Goal: Complete application form

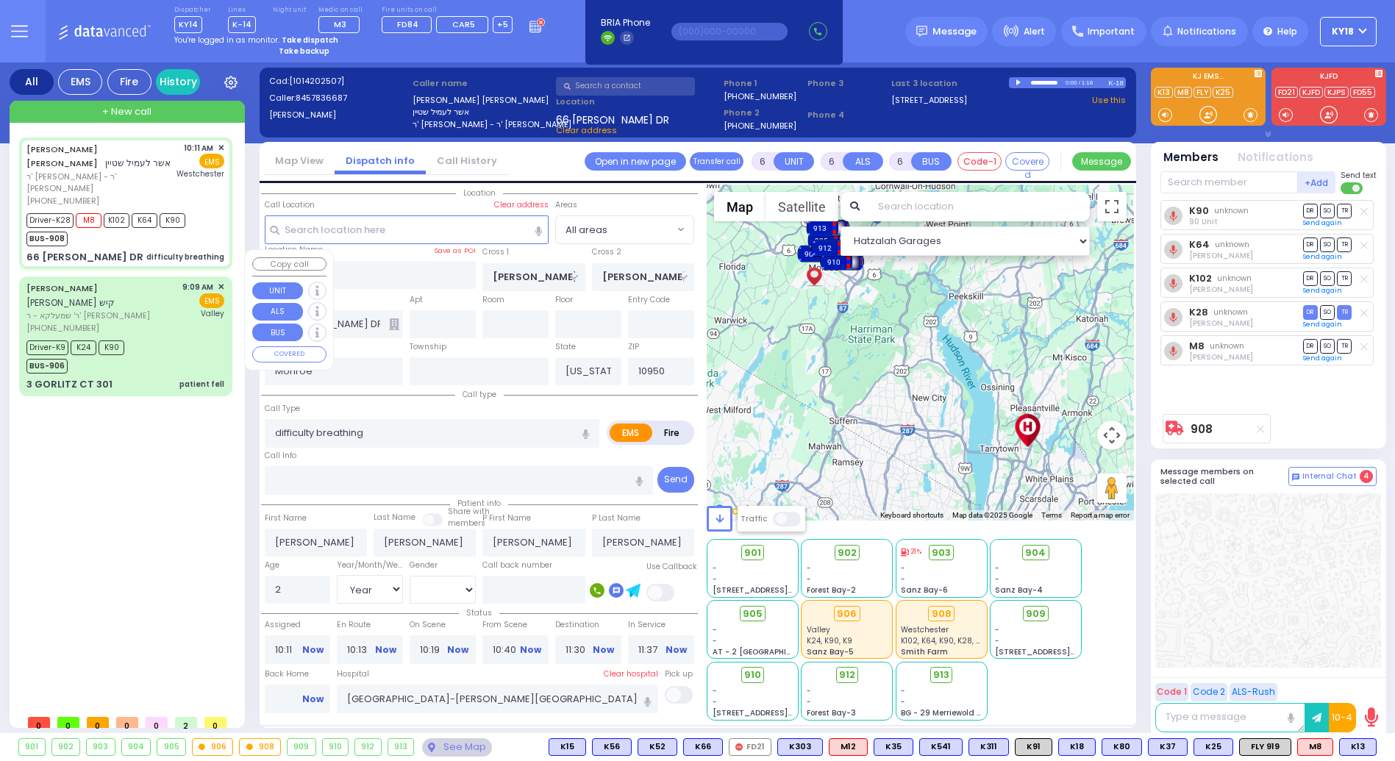
select select "Year"
select select "[DEMOGRAPHIC_DATA]"
click at [146, 337] on div "Driver-K9 K24 K90 BUS-906" at bounding box center [125, 355] width 198 height 37
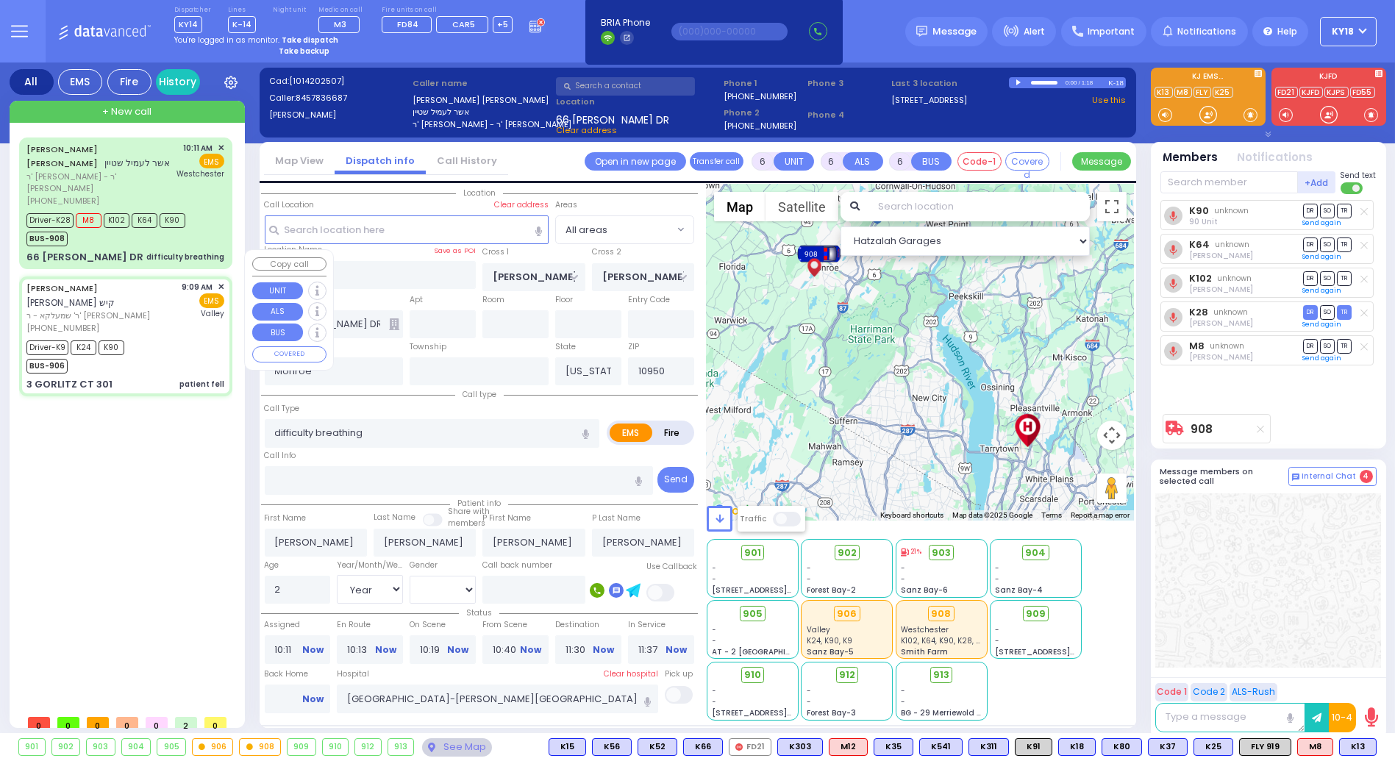
select select
type input "patient fell"
radio input "true"
type input "[PERSON_NAME]"
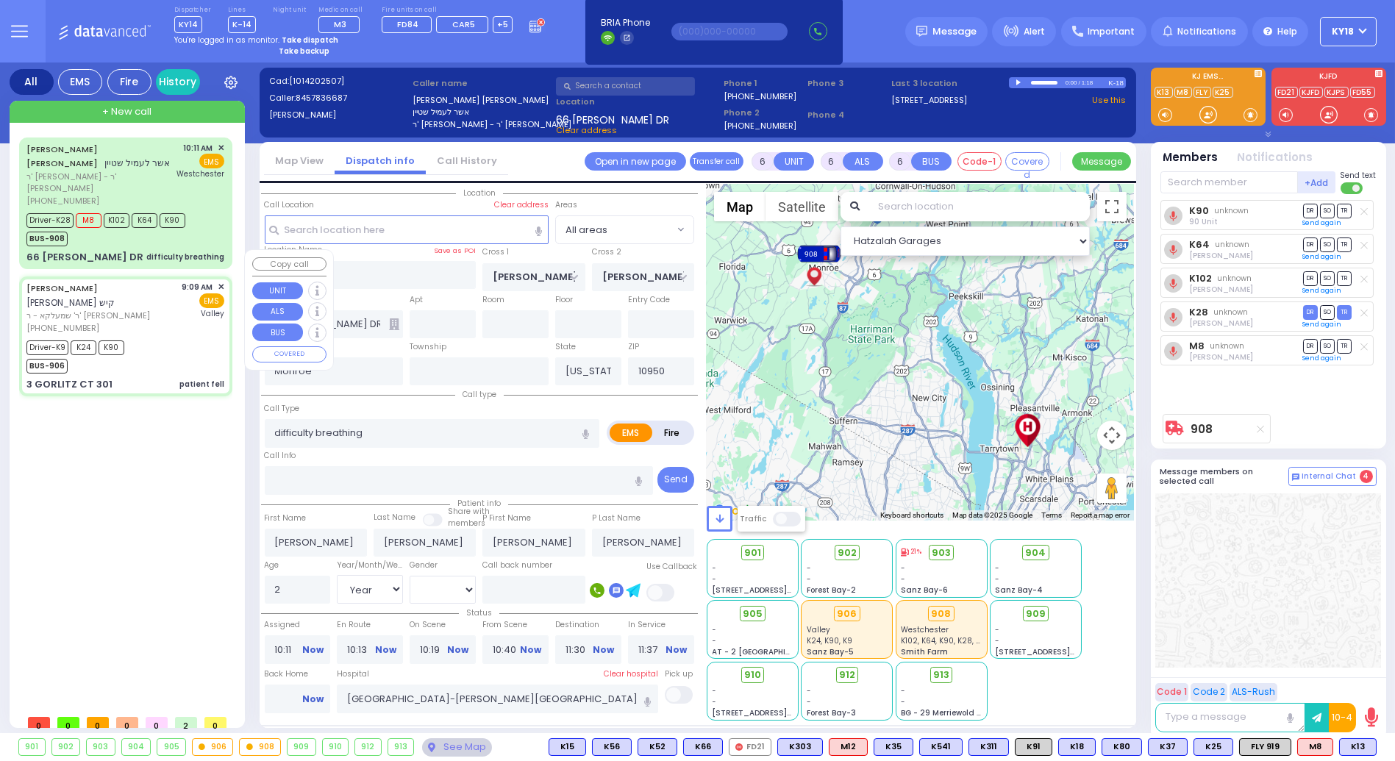
type input "[PERSON_NAME]"
type input "46"
select select "Year"
select select "[DEMOGRAPHIC_DATA]"
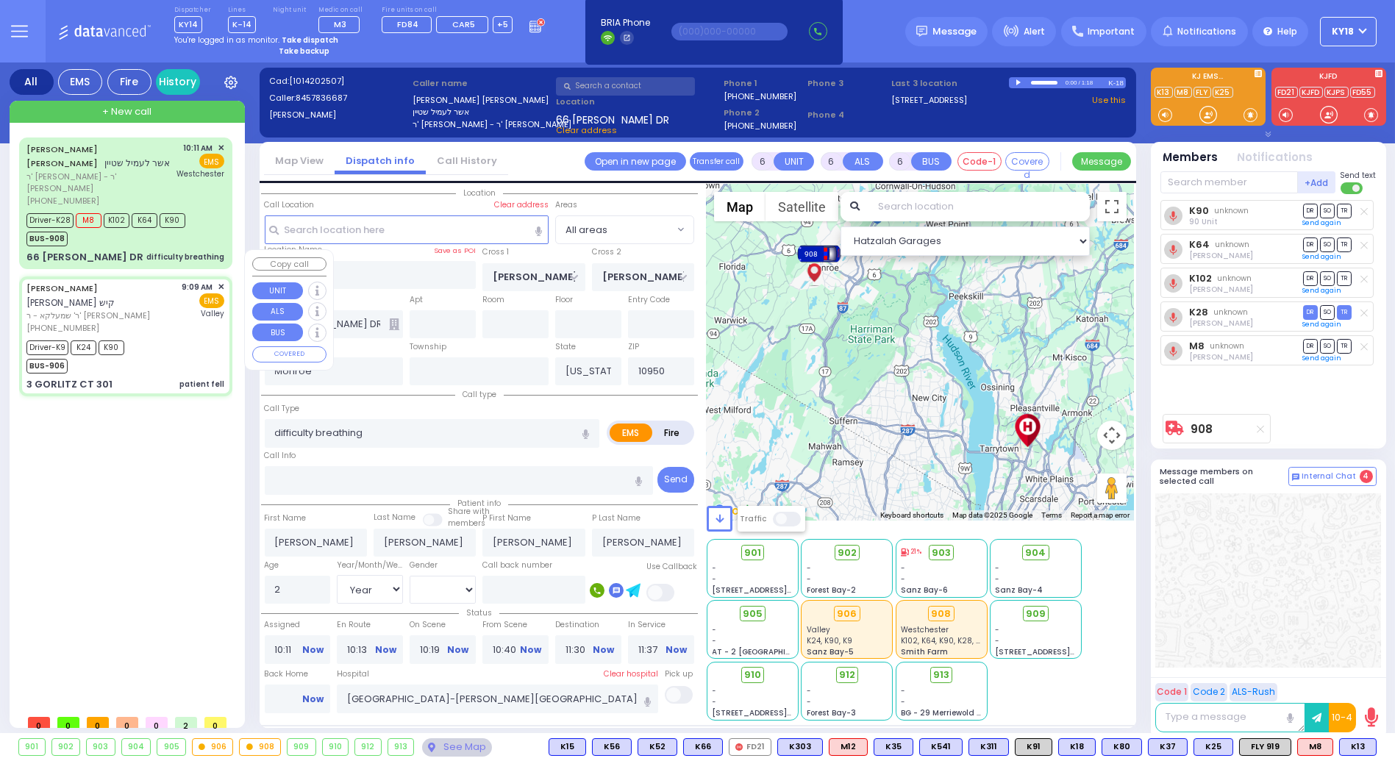
type input "09:09"
type input "09:11"
type input "09:14"
type input "09:46"
type input "10:15"
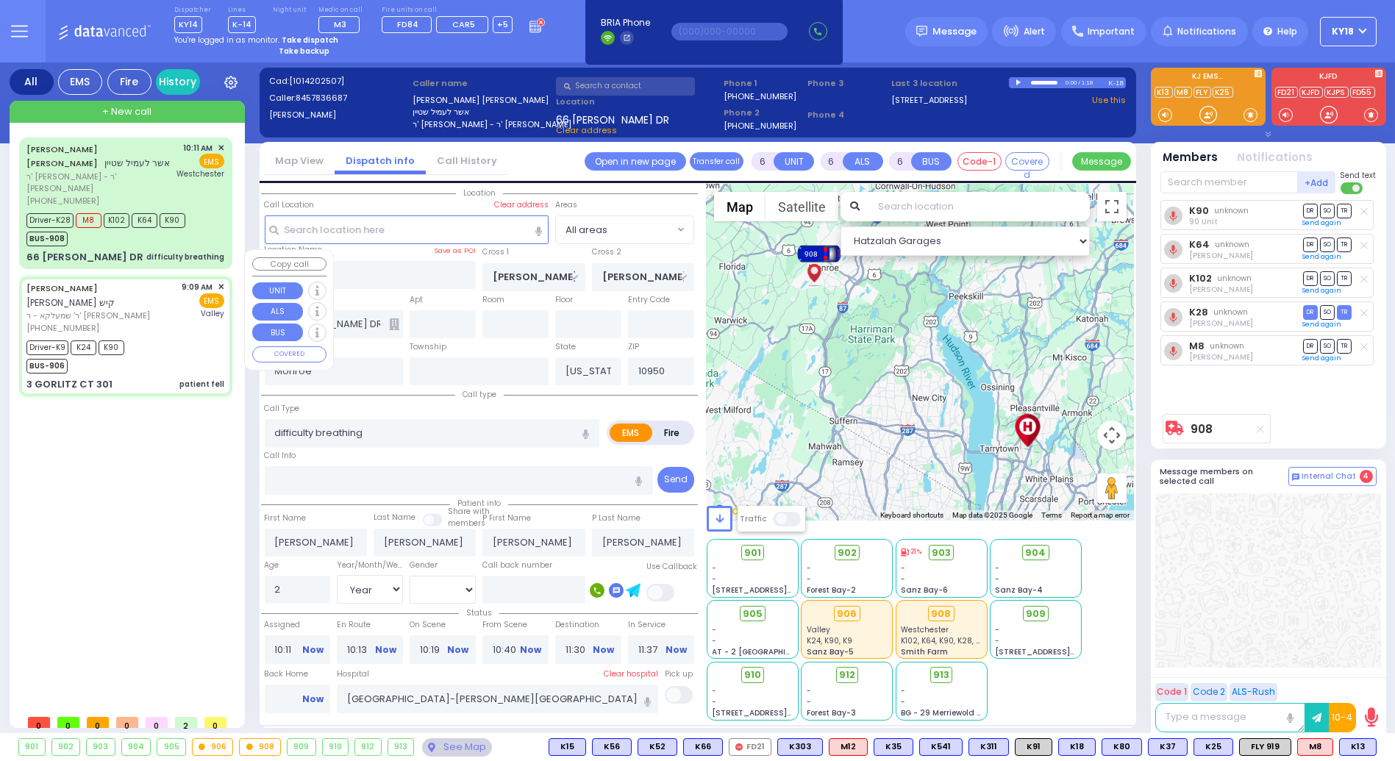
type input "10:33"
type input "[GEOGRAPHIC_DATA]"
select select "Hatzalah Garages"
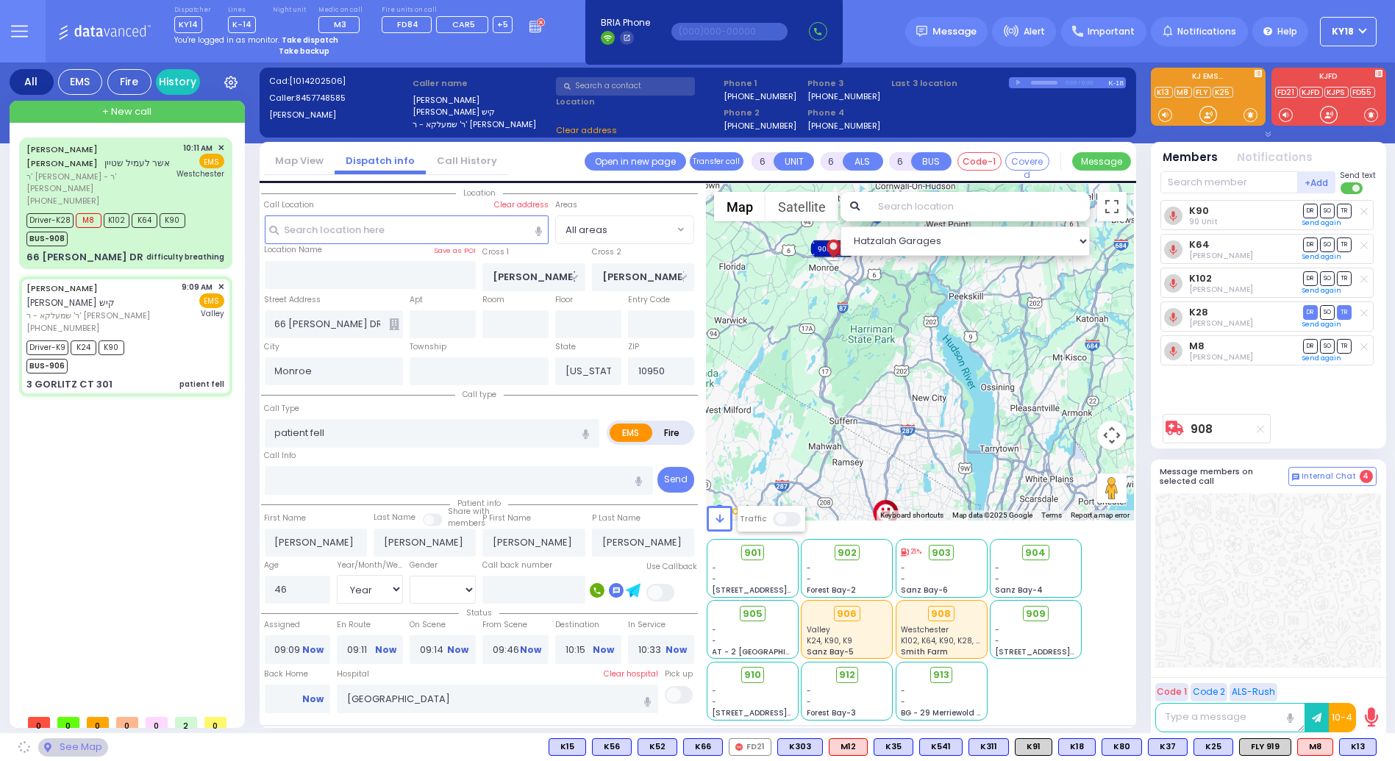
type input "FOREST RD"
type input "3 GORLITZ CT"
type input "301"
type input "[PERSON_NAME]"
select select "MONROE"
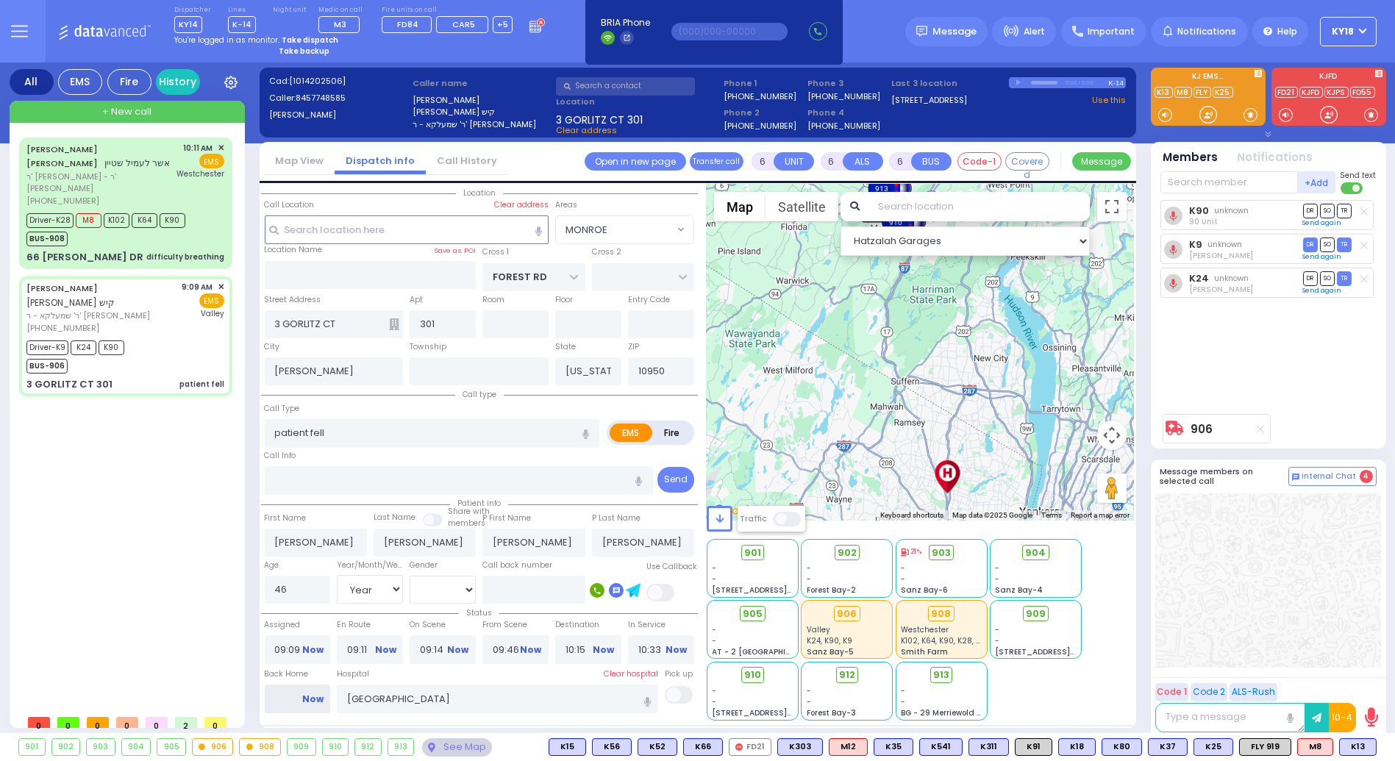
click at [294, 706] on input "Back Home" at bounding box center [298, 698] width 66 height 28
type input "13:25"
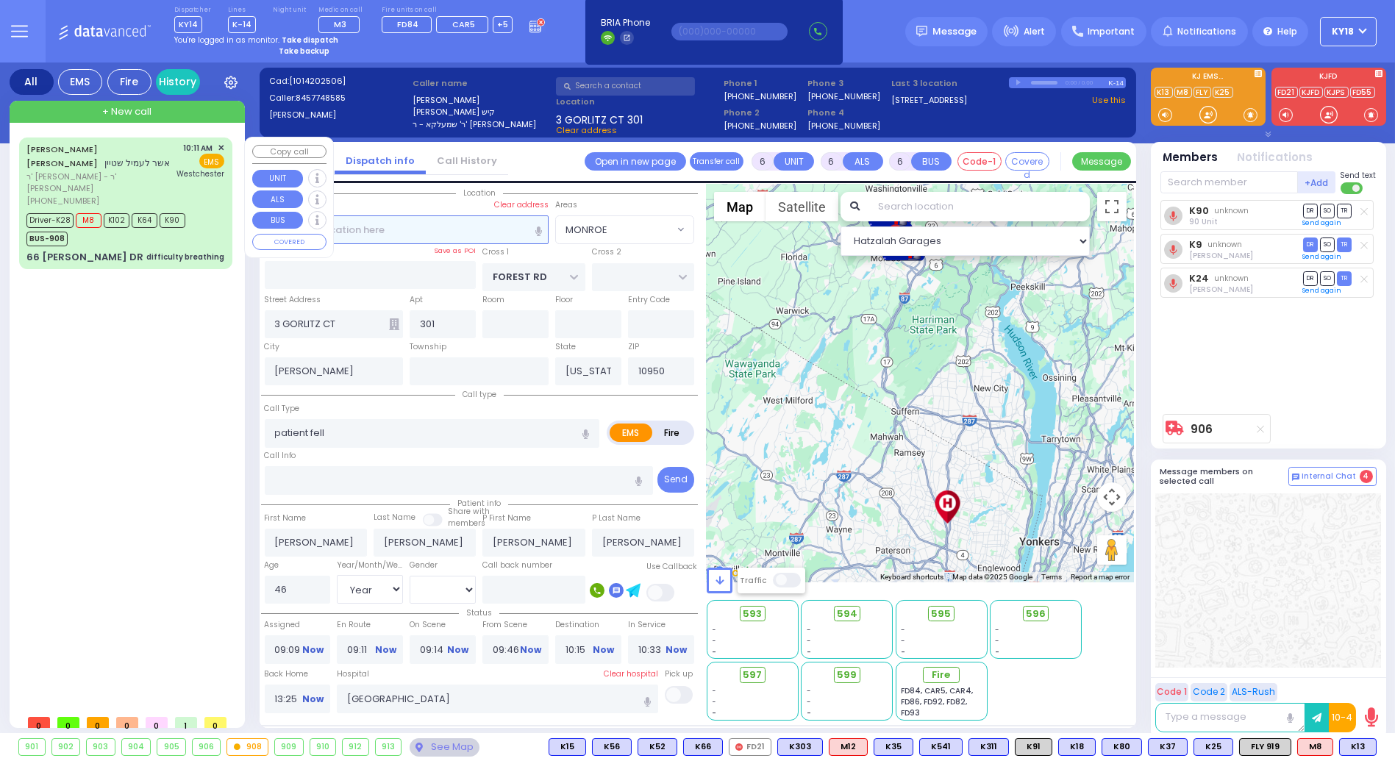
select select
radio input "true"
select select
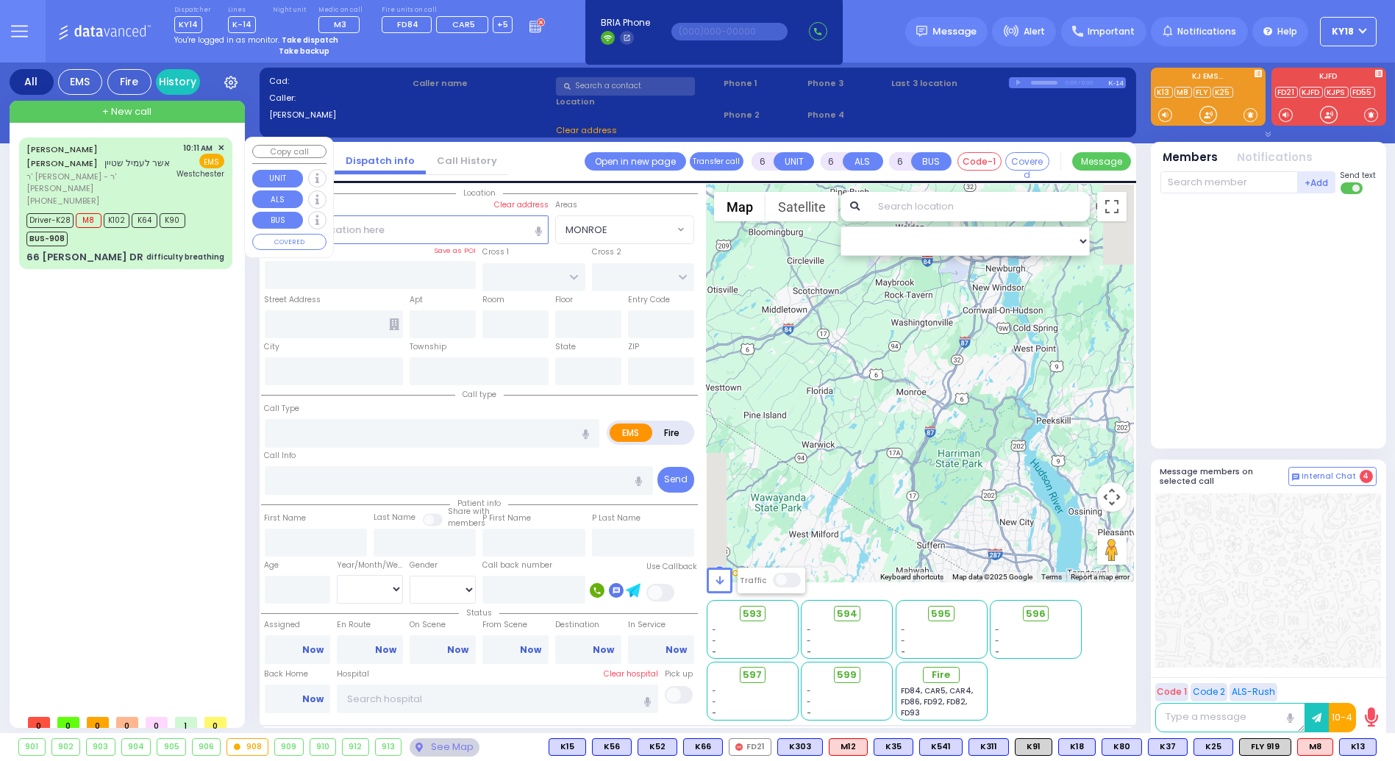
radio input "true"
click at [147, 228] on div "BUS-908" at bounding box center [105, 237] width 159 height 18
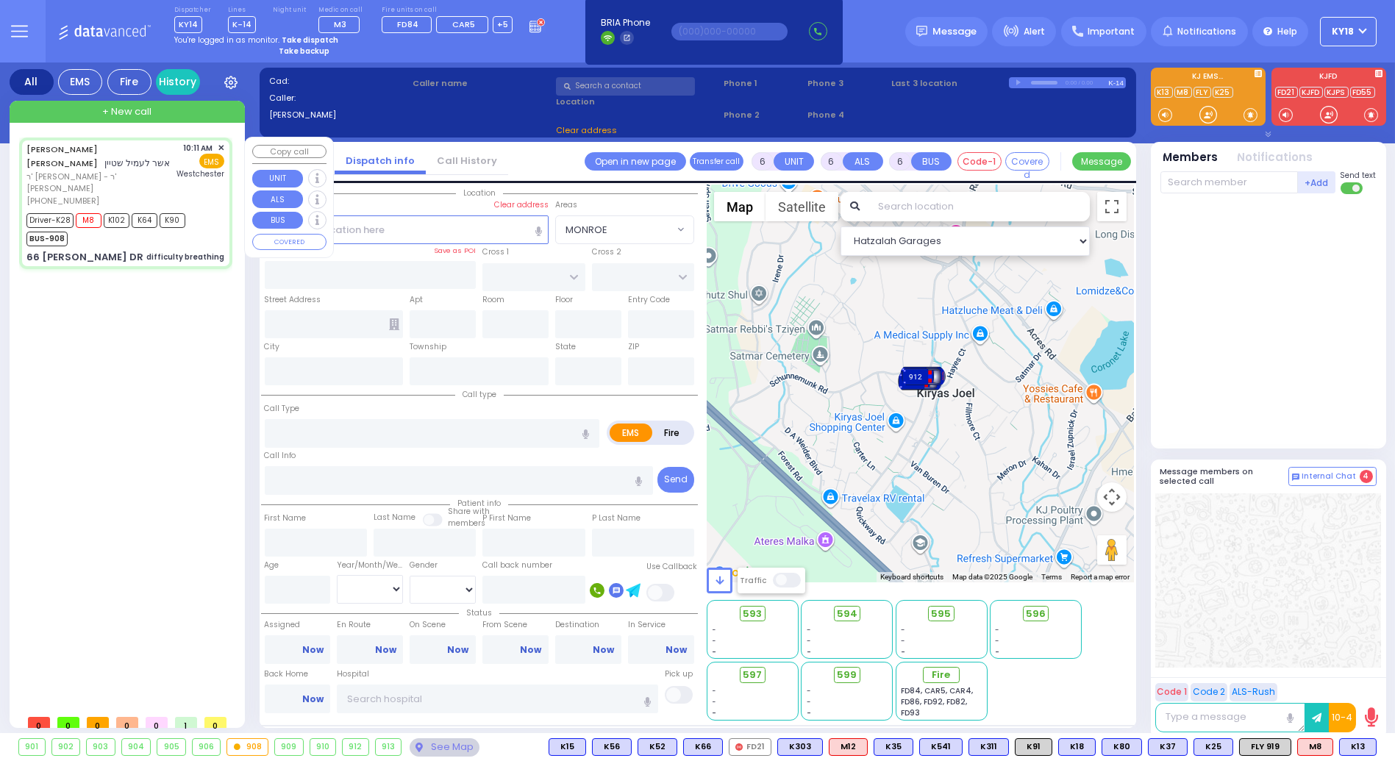
select select
type input "difficulty breathing"
radio input "true"
type input "[PERSON_NAME]"
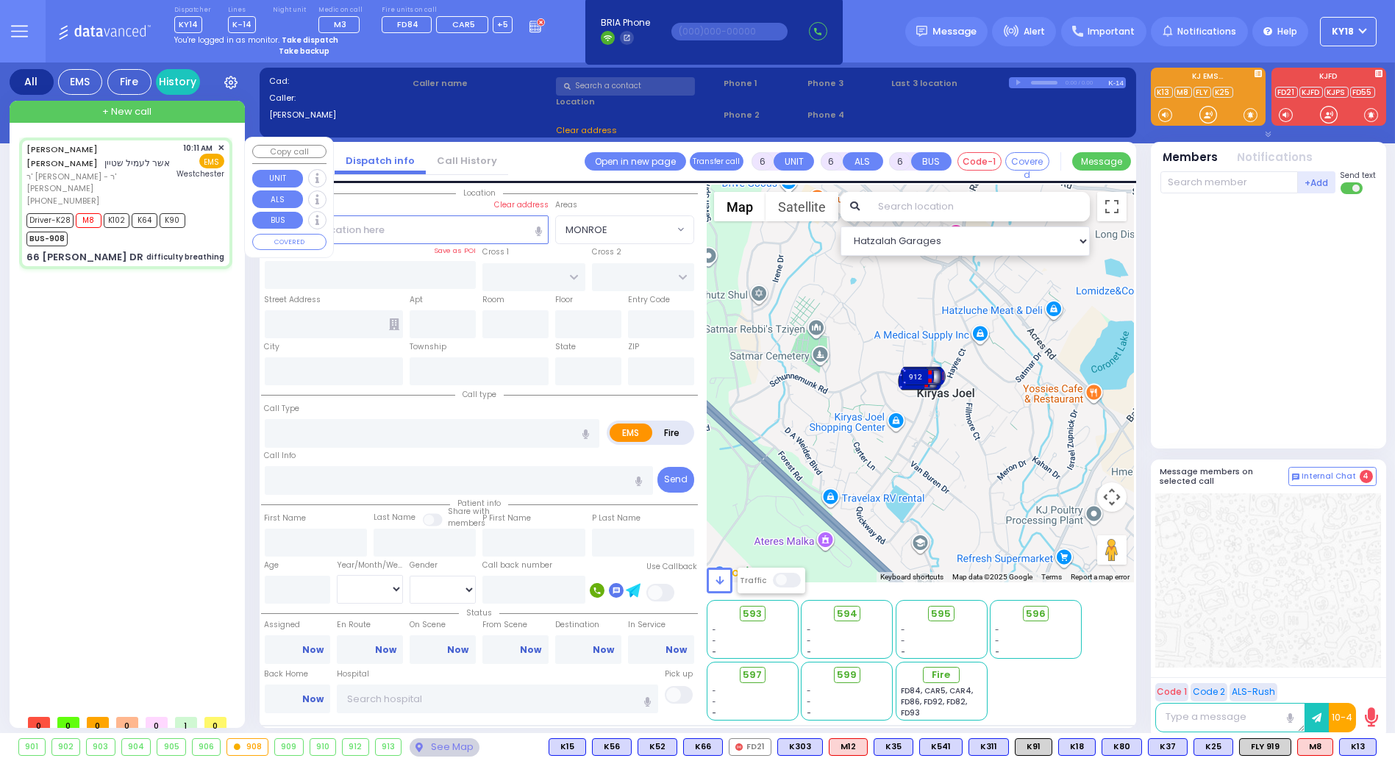
type input "[PERSON_NAME]"
type input "2"
select select "Year"
select select "[DEMOGRAPHIC_DATA]"
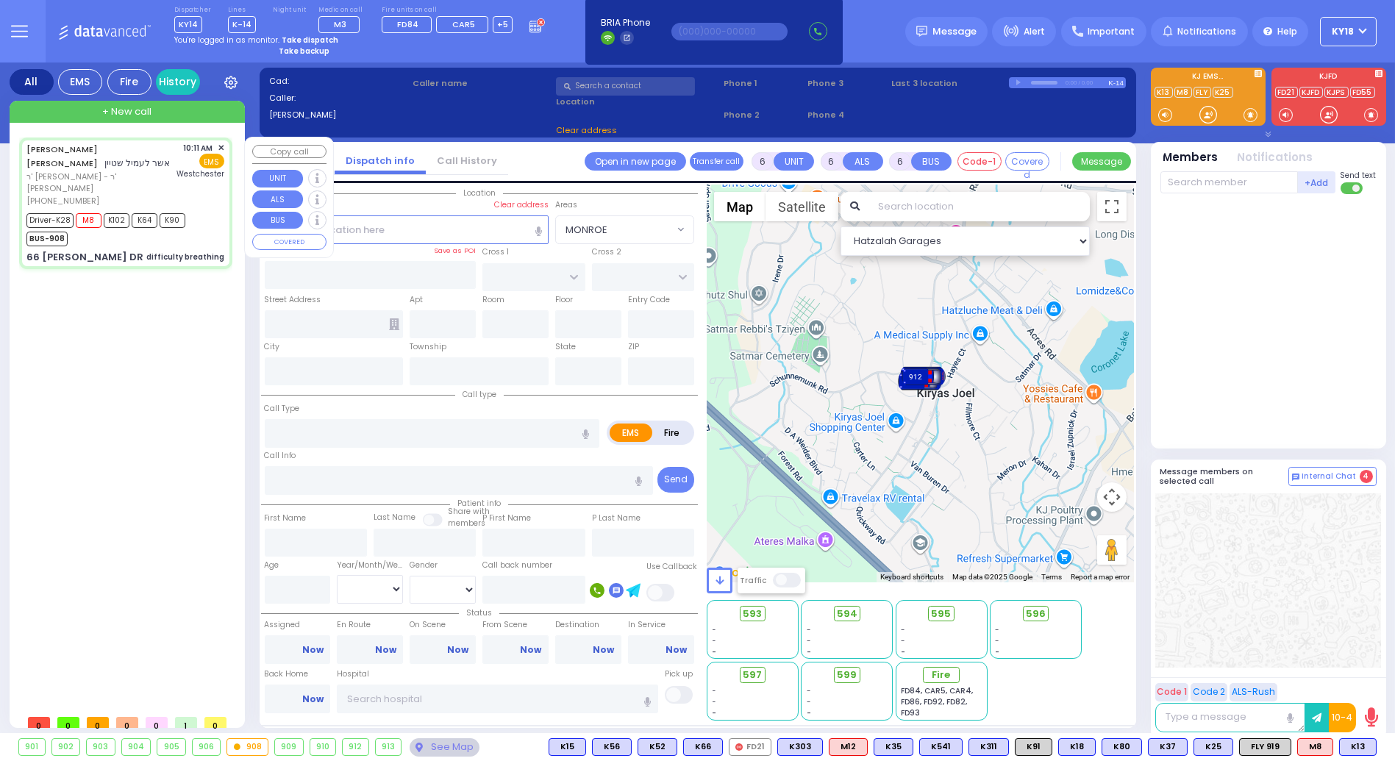
type input "10:11"
type input "10:13"
type input "10:19"
type input "10:40"
type input "11:30"
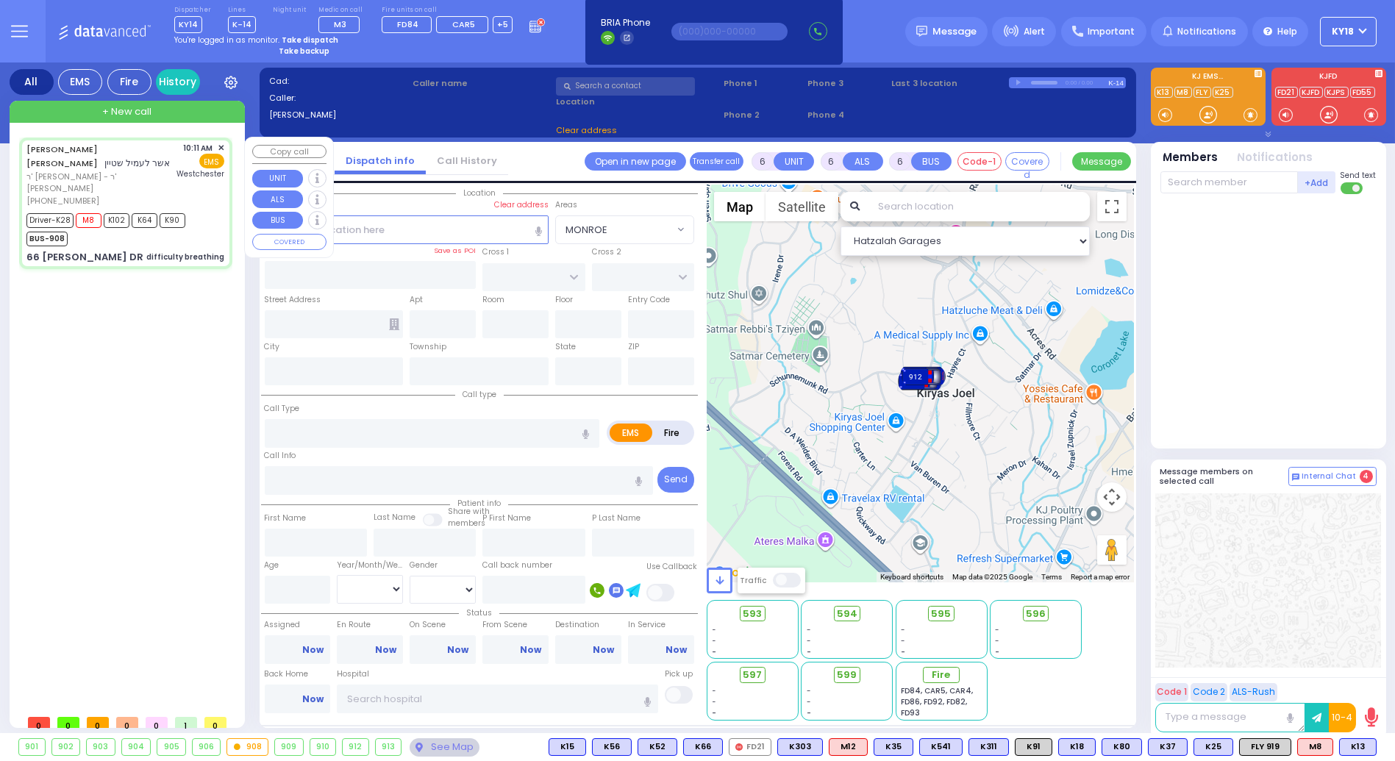
type input "11:37"
type input "[GEOGRAPHIC_DATA]-[PERSON_NAME][GEOGRAPHIC_DATA]"
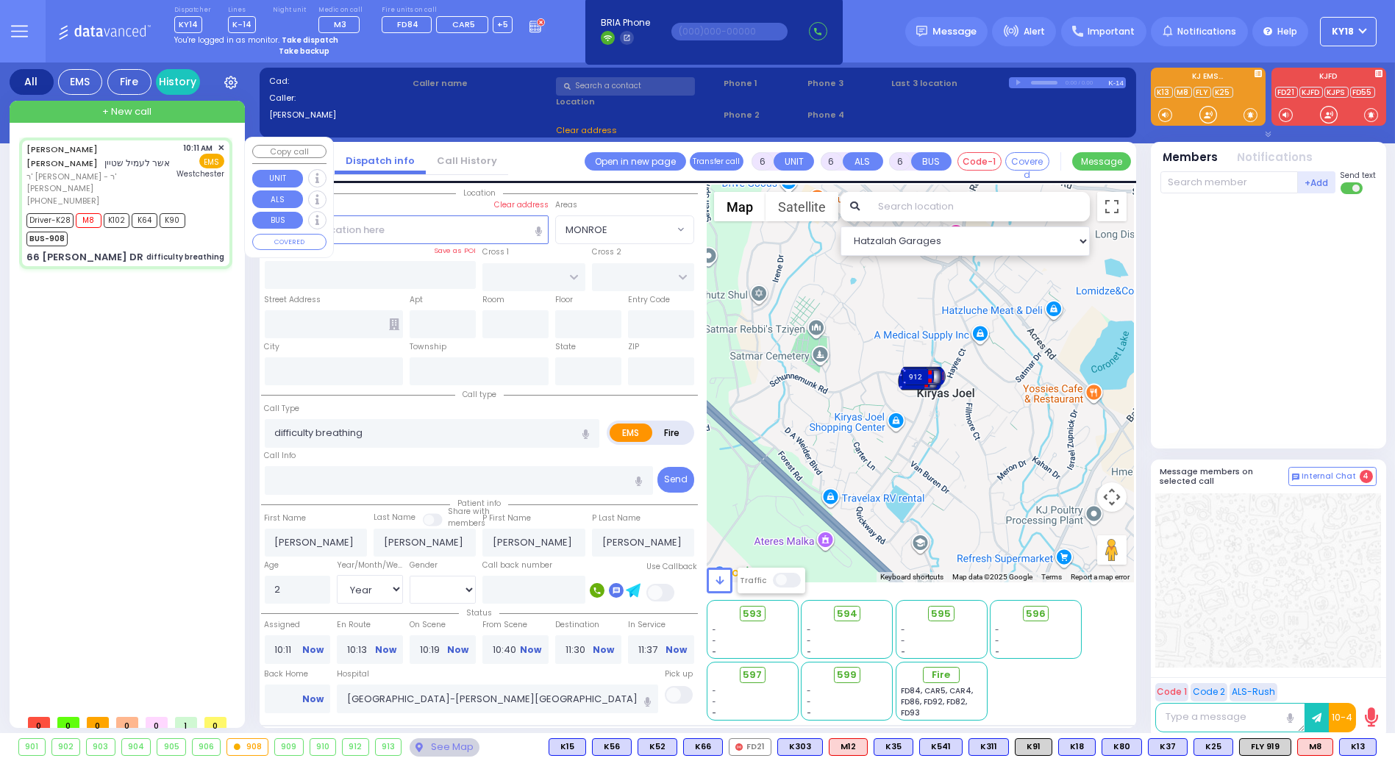
select select "Hatzalah Garages"
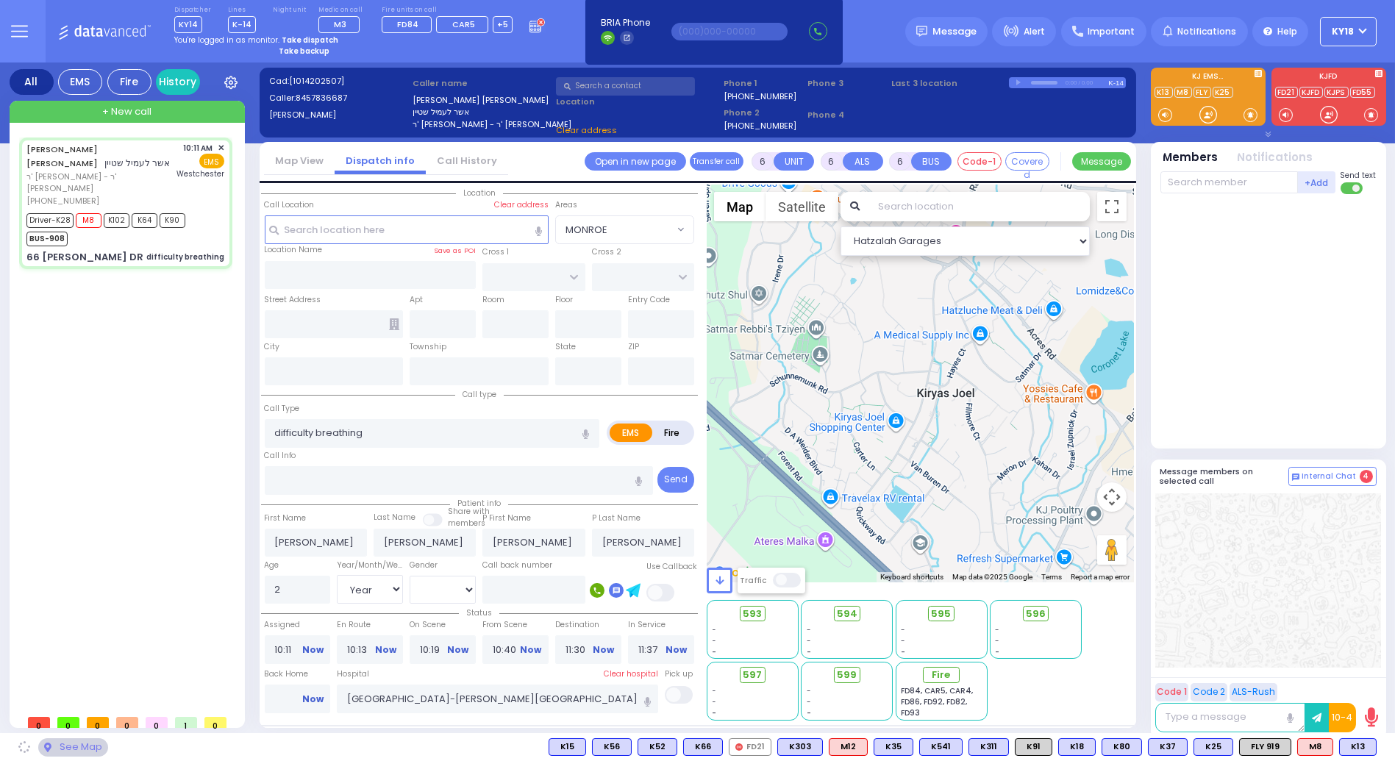
type input "[PERSON_NAME]"
type input "66 [PERSON_NAME] DR"
type input "Monroe"
type input "[US_STATE]"
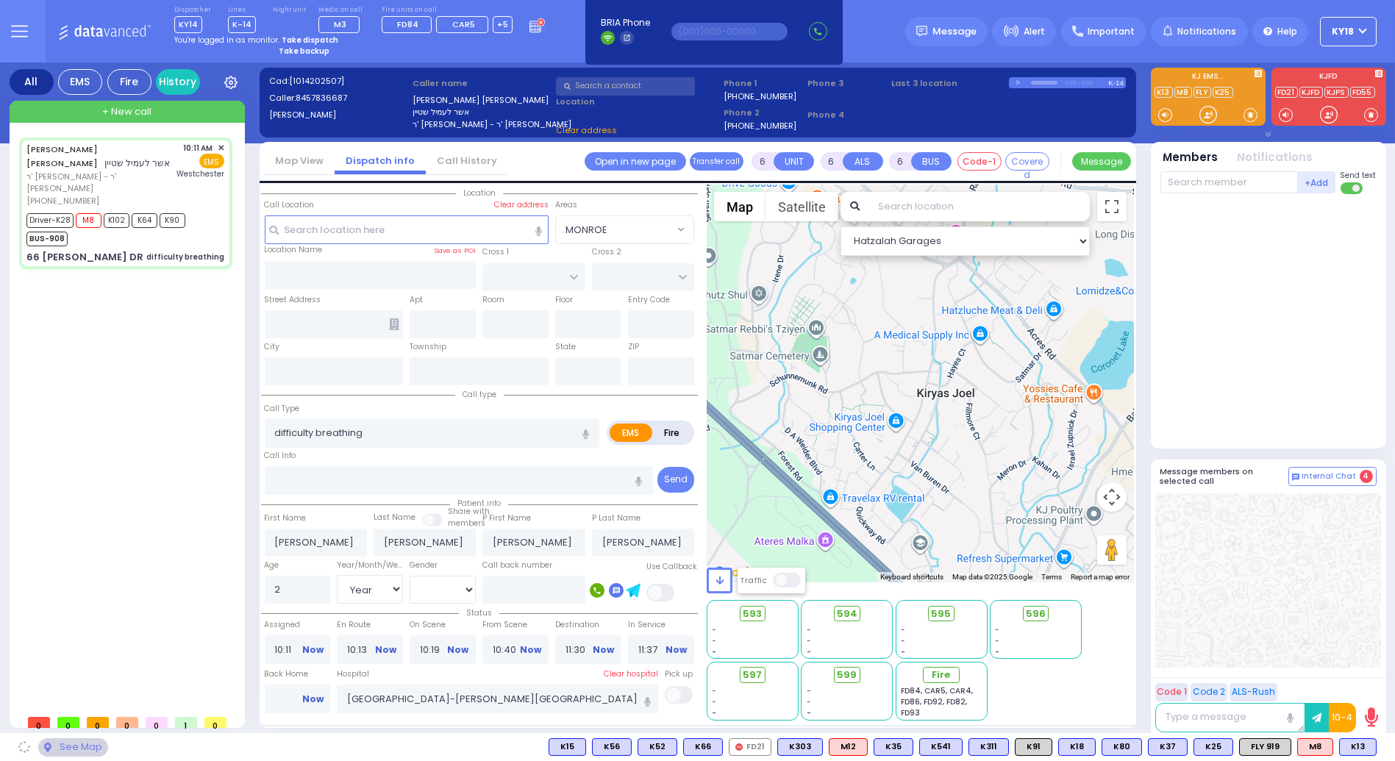
type input "10950"
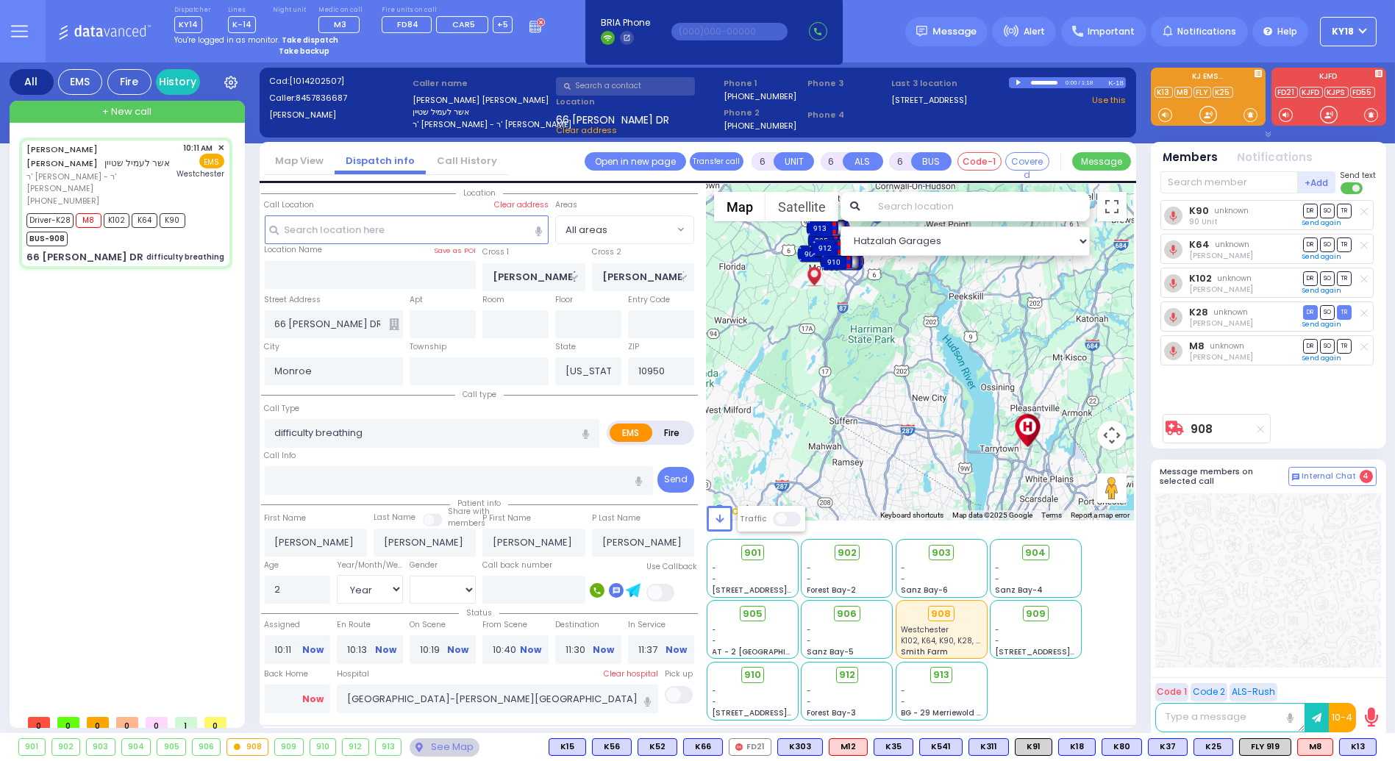
click at [308, 696] on link "Now" at bounding box center [312, 699] width 21 height 13
type input "13:25"
select select
radio input "true"
select select
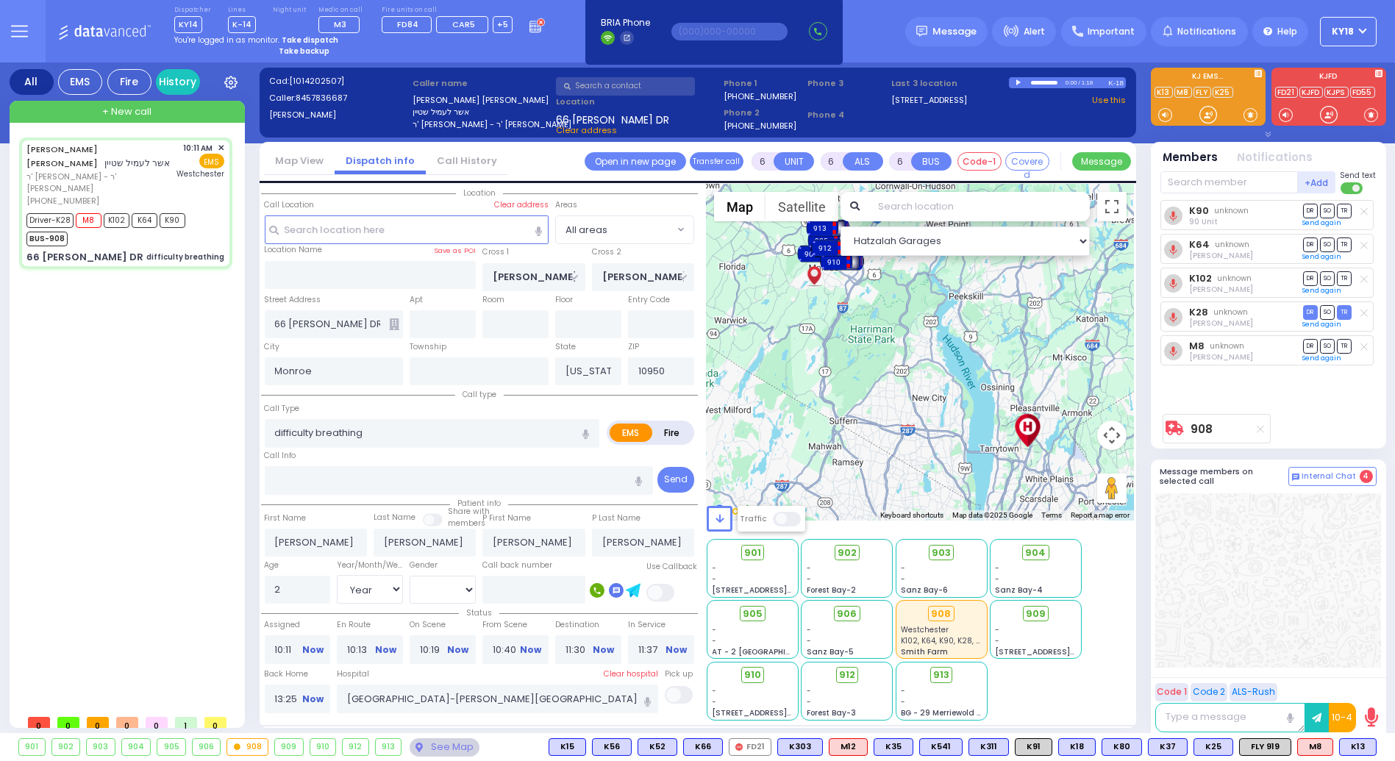
select select
select select "Hatzalah Garages"
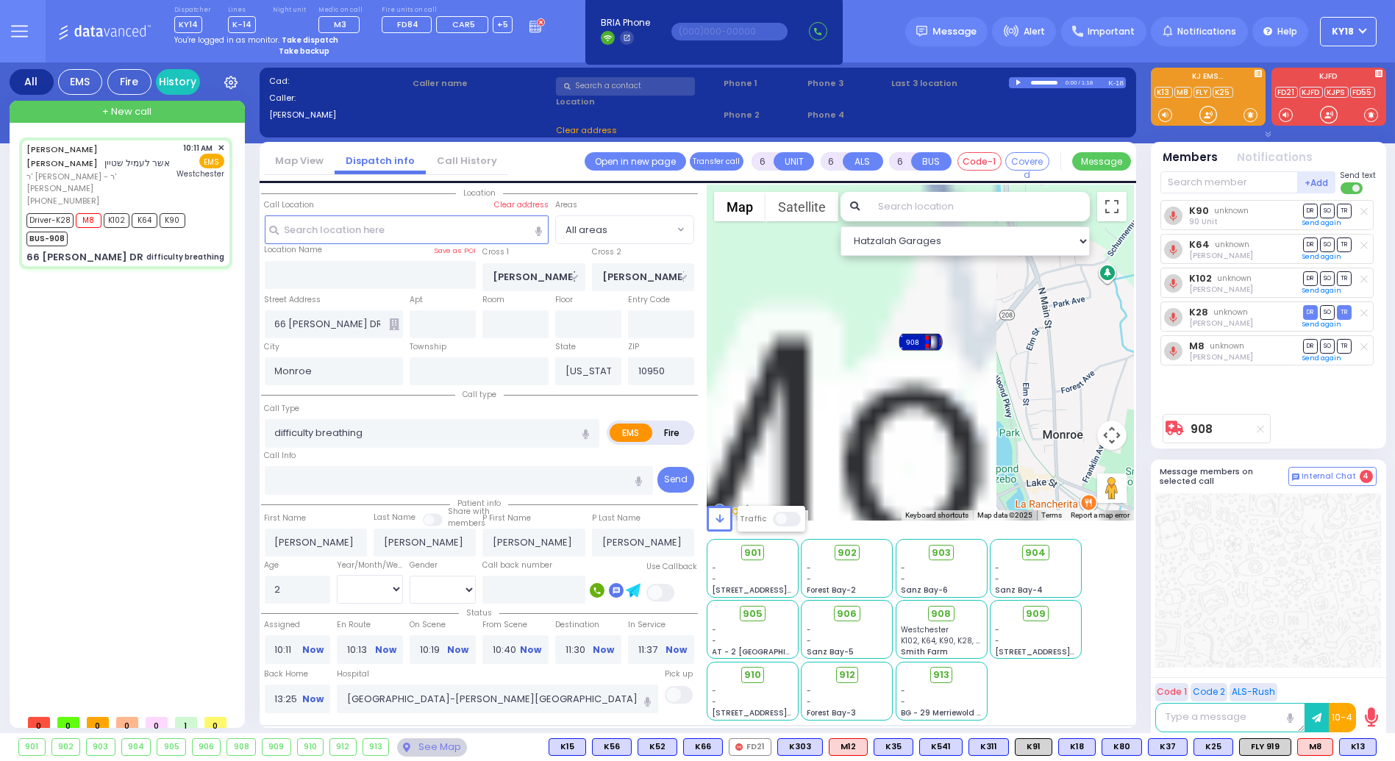
select select
radio input "true"
select select
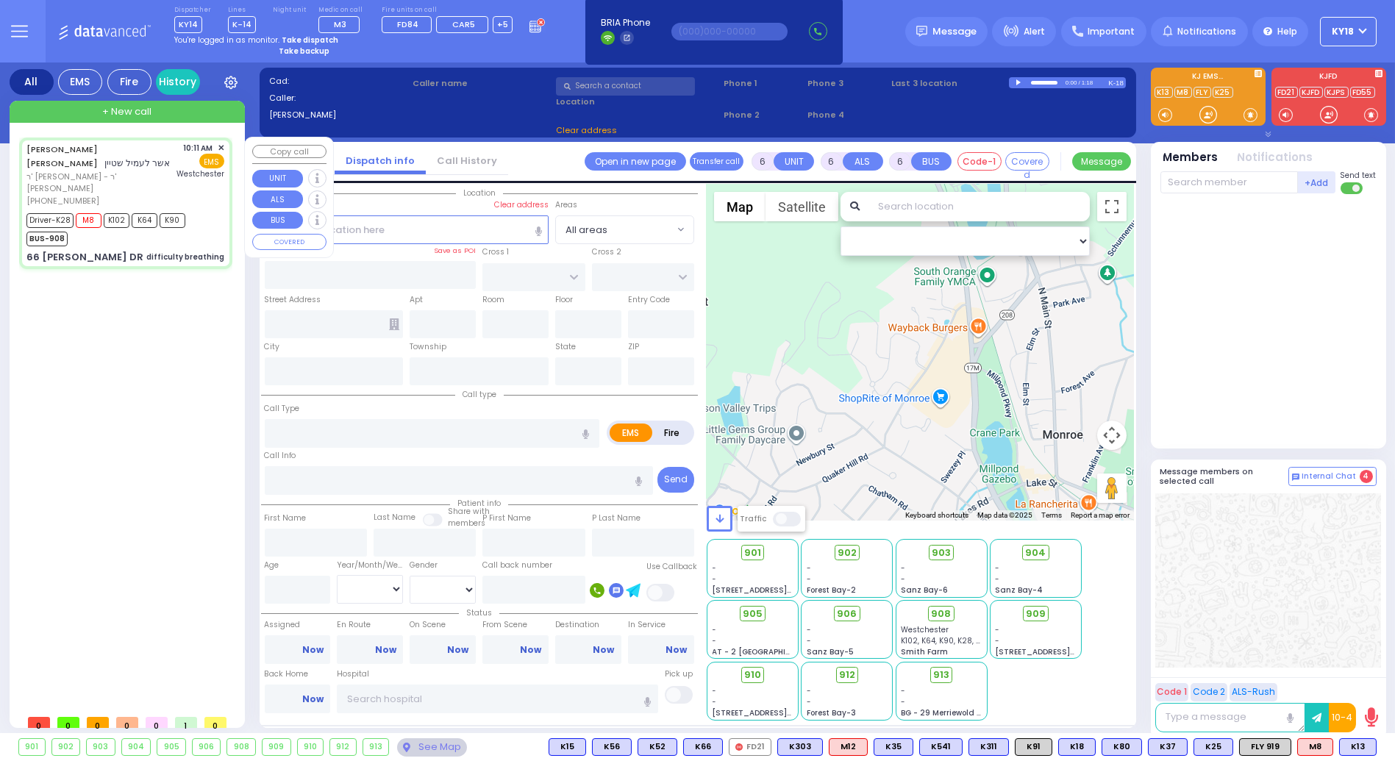
click at [149, 228] on div "BUS-908" at bounding box center [105, 237] width 159 height 18
select select
radio input "true"
select select
select select "Hatzalah Garages"
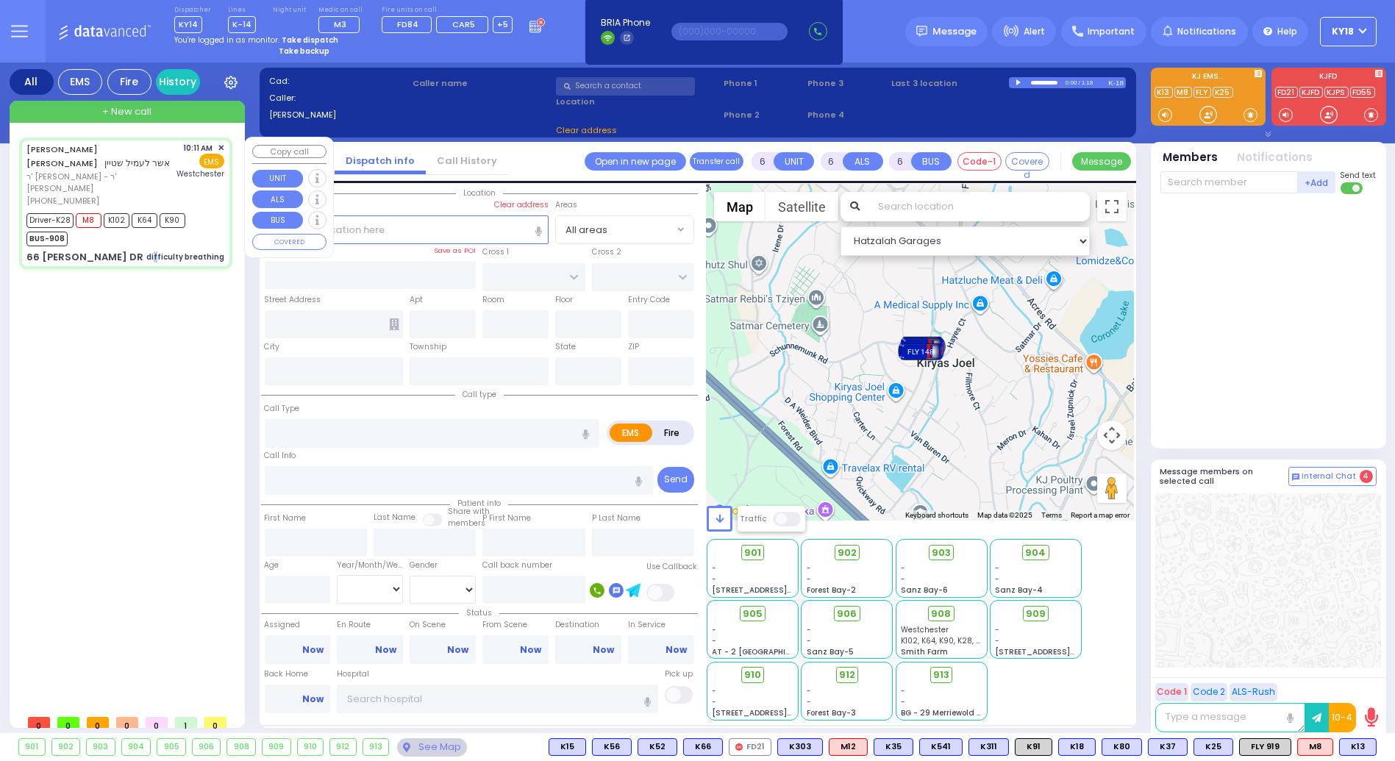
click at [162, 251] on div "difficulty breathing" at bounding box center [185, 256] width 78 height 11
select select
radio input "true"
select select
select select "Hatzalah Garages"
